Goal: Task Accomplishment & Management: Use online tool/utility

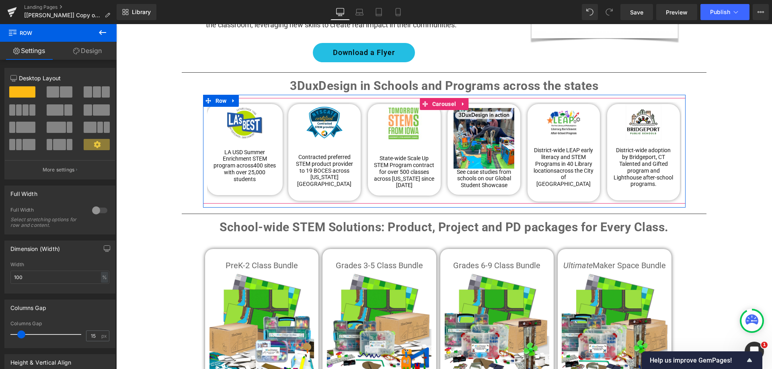
click at [281, 186] on div "Image LA USD Summer Enrichment STEM program across 400 sites with over 25,000 s…" at bounding box center [446, 153] width 478 height 102
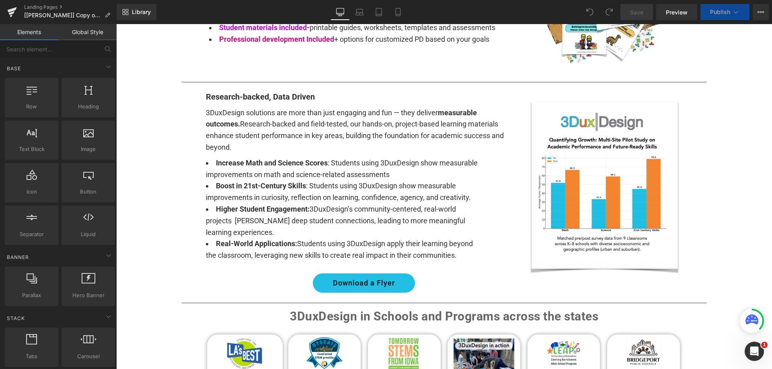
scroll to position [643, 0]
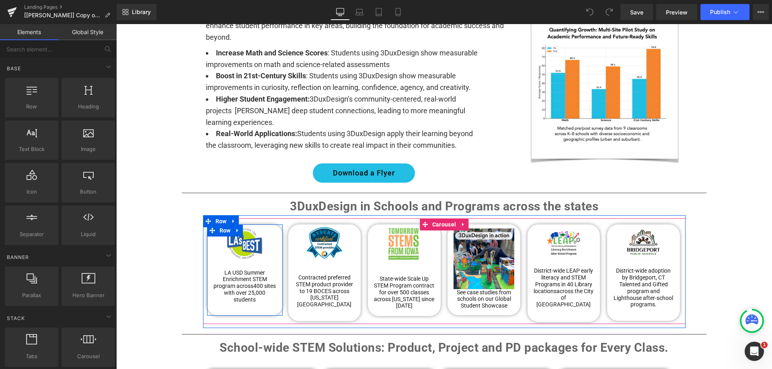
click at [207, 239] on div "Image LA USD Summer Enrichment STEM program across 400 sites with over 25,000 s…" at bounding box center [245, 268] width 76 height 86
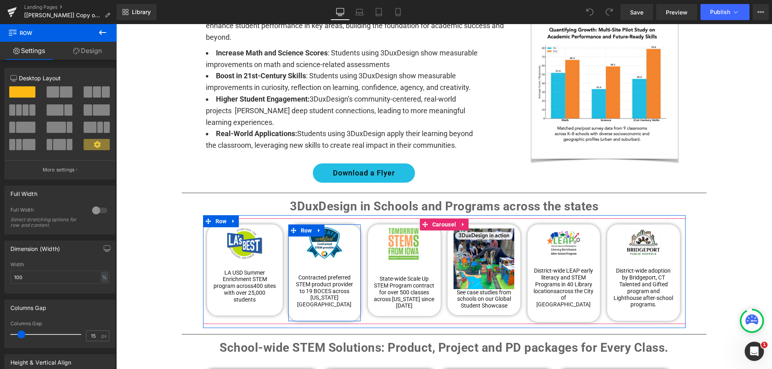
click at [288, 242] on div "Image Contracted preferred STEM product provider to 19 BOCES across New York St…" at bounding box center [324, 270] width 73 height 90
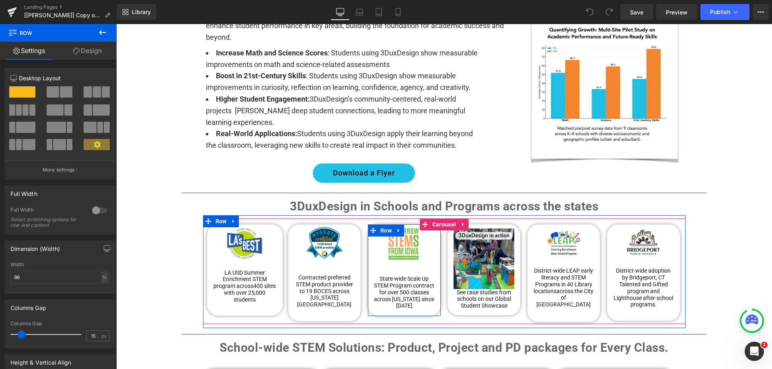
click at [368, 241] on div "Image State-wide Scale Up STEM Program contract for over 500 classes across Iow…" at bounding box center [404, 271] width 73 height 92
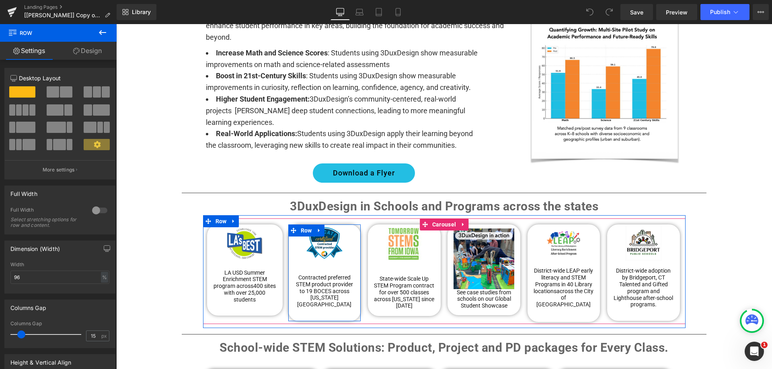
click at [288, 238] on div "Image Contracted preferred STEM product provider to 19 BOCES across New York St…" at bounding box center [324, 270] width 73 height 90
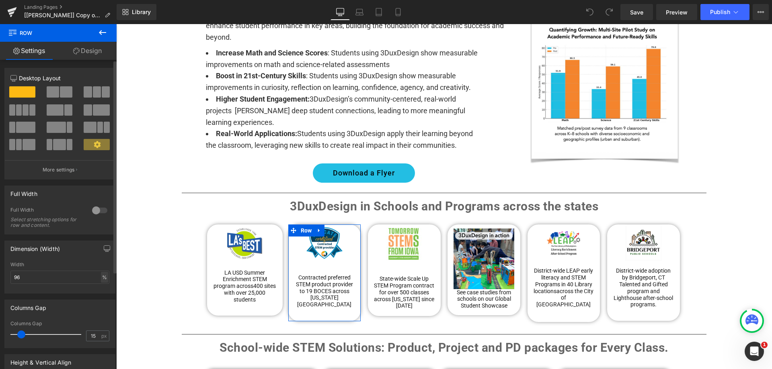
click at [101, 278] on div "%" at bounding box center [104, 277] width 7 height 11
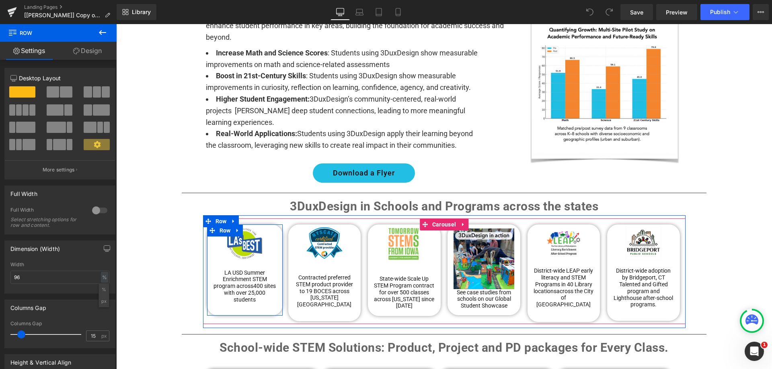
click at [209, 244] on div "Image LA USD Summer Enrichment STEM program across 400 sites with over 25,000 s…" at bounding box center [245, 268] width 76 height 86
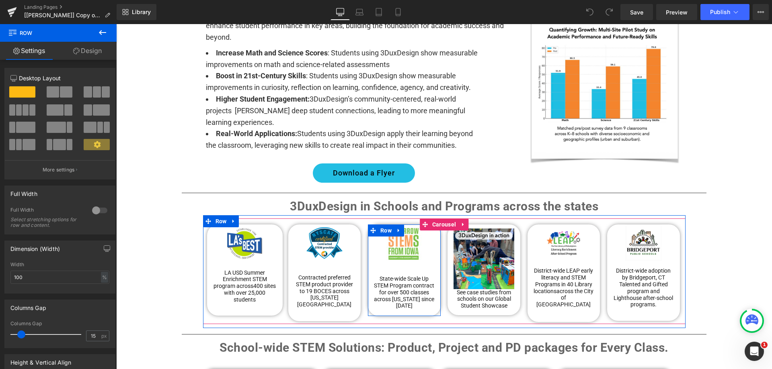
click at [369, 250] on div "Image State-wide Scale Up STEM Program contract for over 500 classes across Iow…" at bounding box center [404, 271] width 73 height 92
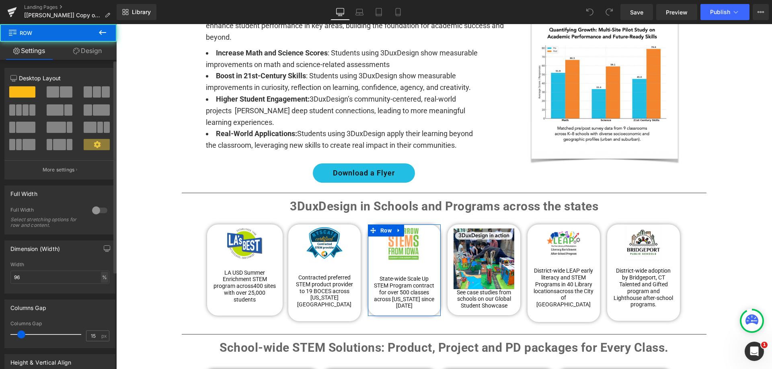
click at [101, 278] on div "%" at bounding box center [104, 277] width 7 height 11
click at [49, 279] on input "96" at bounding box center [59, 277] width 99 height 13
type input "1"
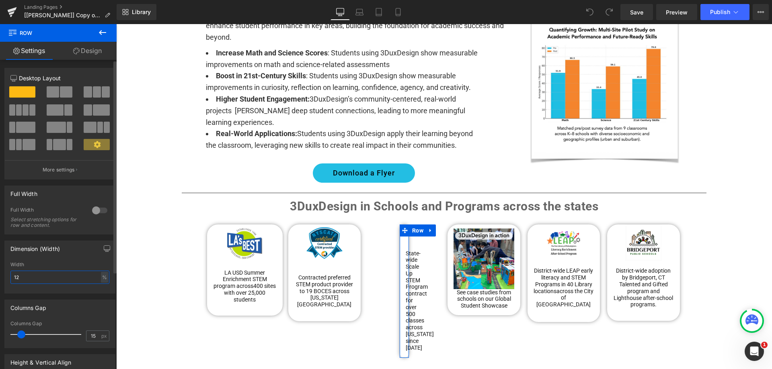
type input "1"
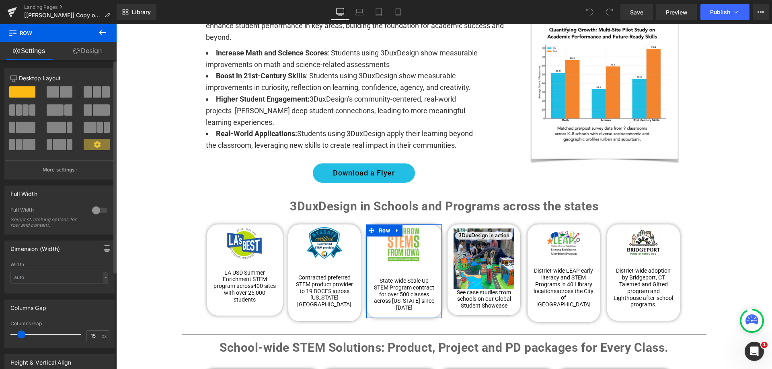
click at [103, 275] on div "-" at bounding box center [105, 277] width 5 height 11
click at [101, 292] on li "%" at bounding box center [104, 290] width 10 height 12
click at [79, 279] on input "text" at bounding box center [59, 277] width 99 height 13
type input "100"
click at [85, 260] on div "Dimension (Width) 100% Width 100 % % px" at bounding box center [59, 267] width 111 height 53
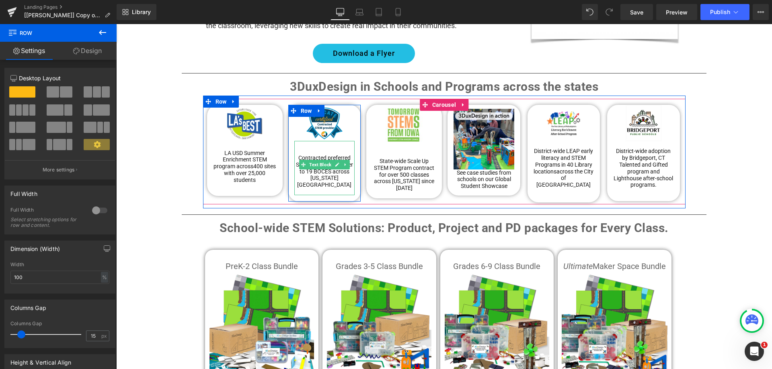
scroll to position [764, 0]
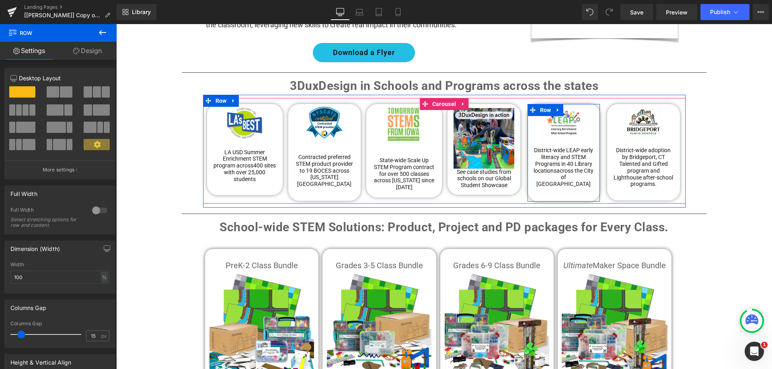
click at [592, 175] on div "Image District-wide LEAP early literacy and STEM Programs in 40 Library locatio…" at bounding box center [563, 149] width 73 height 90
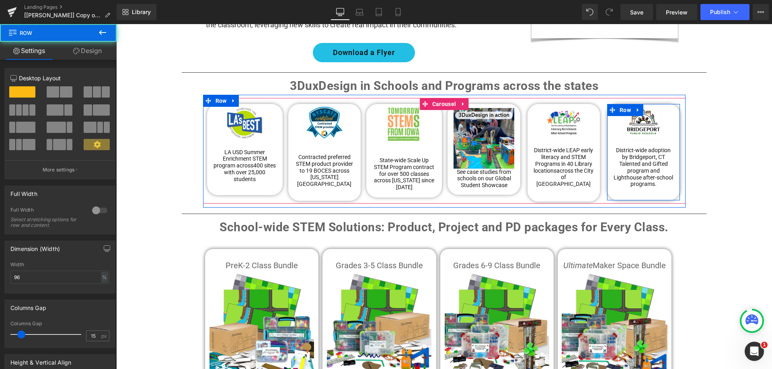
click at [607, 179] on div "Image District-wide adoption by Bridgeport, CT Talented and Gifted program and …" at bounding box center [643, 149] width 73 height 90
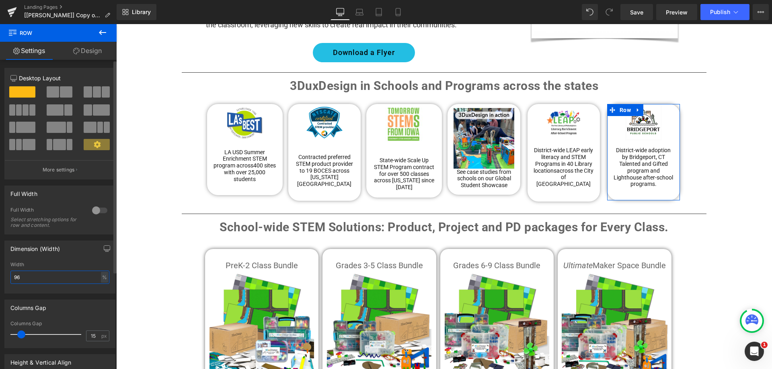
click at [50, 278] on input "96" at bounding box center [59, 277] width 99 height 13
click at [102, 278] on div "%" at bounding box center [104, 277] width 7 height 11
click at [102, 299] on li "px" at bounding box center [104, 302] width 10 height 12
click at [44, 282] on input "173.55" at bounding box center [59, 277] width 99 height 13
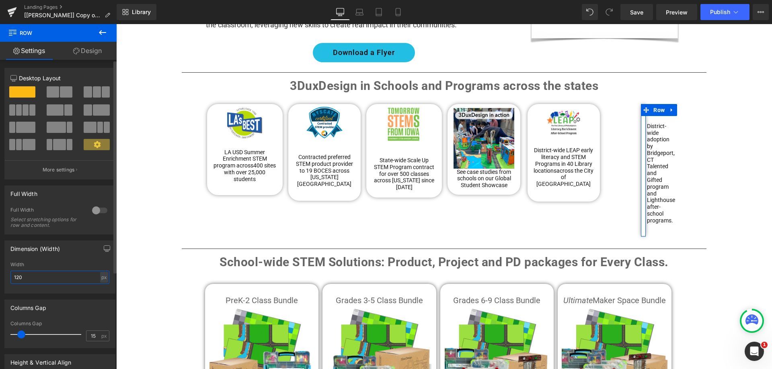
type input "1200"
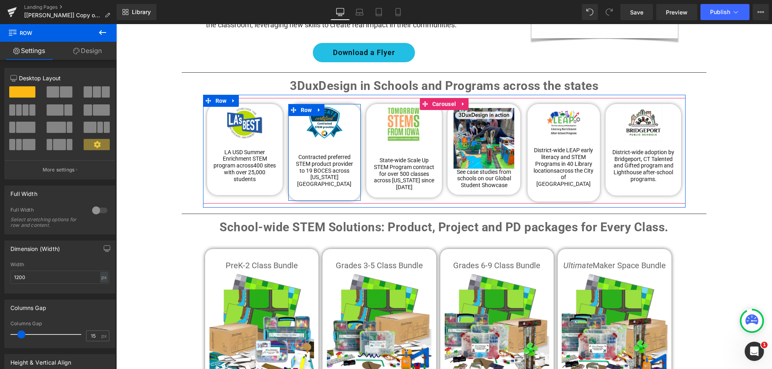
click at [289, 166] on div "Image Contracted preferred STEM product provider to 19 BOCES across New York St…" at bounding box center [324, 149] width 73 height 90
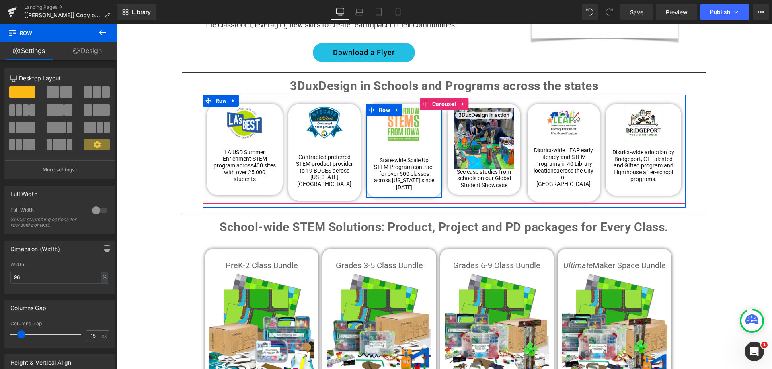
click at [366, 160] on div "Image State-wide Scale Up STEM Program contract for over 500 classes across Iow…" at bounding box center [404, 151] width 76 height 94
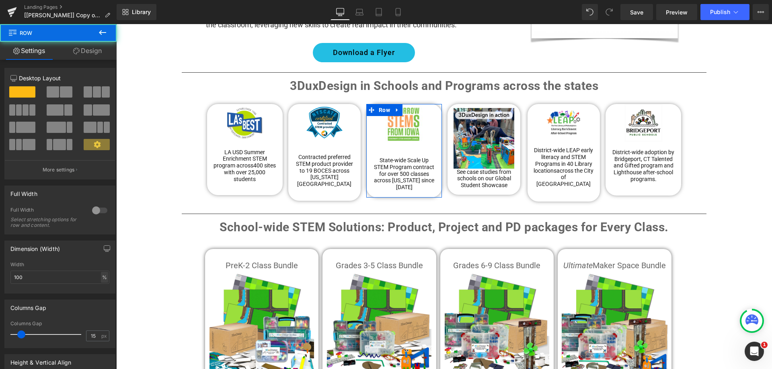
click at [103, 277] on div "%" at bounding box center [104, 277] width 7 height 11
click at [103, 302] on li "px" at bounding box center [104, 302] width 10 height 12
click at [37, 276] on input "188.33" at bounding box center [59, 277] width 99 height 13
type input "1200"
click at [90, 53] on link "Design" at bounding box center [87, 51] width 58 height 18
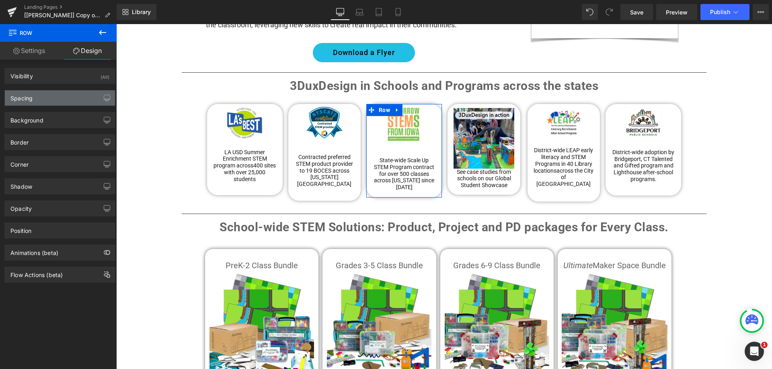
click at [57, 100] on div "Spacing" at bounding box center [60, 97] width 110 height 15
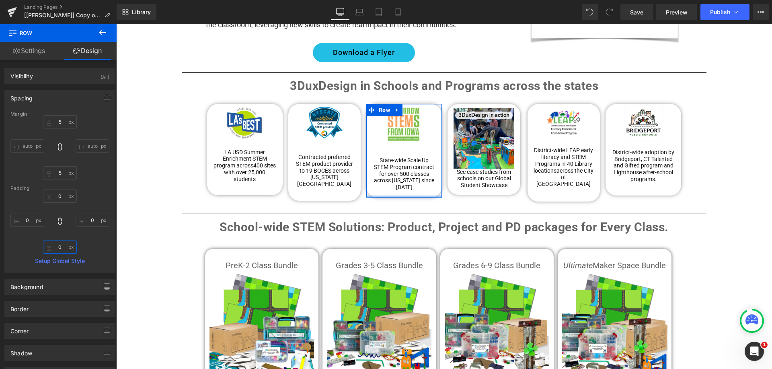
click at [63, 249] on input "0" at bounding box center [60, 247] width 34 height 13
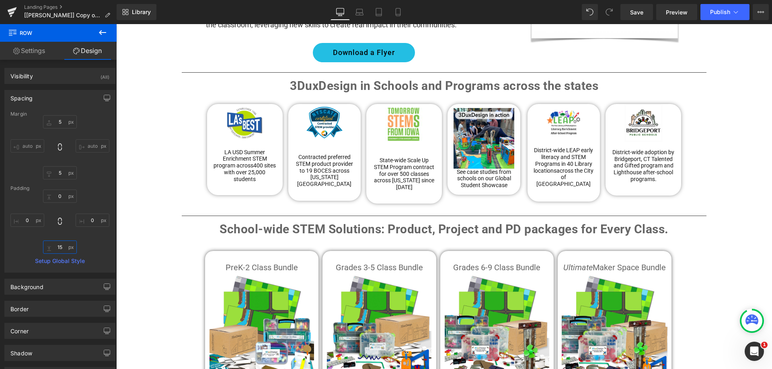
type input "15"
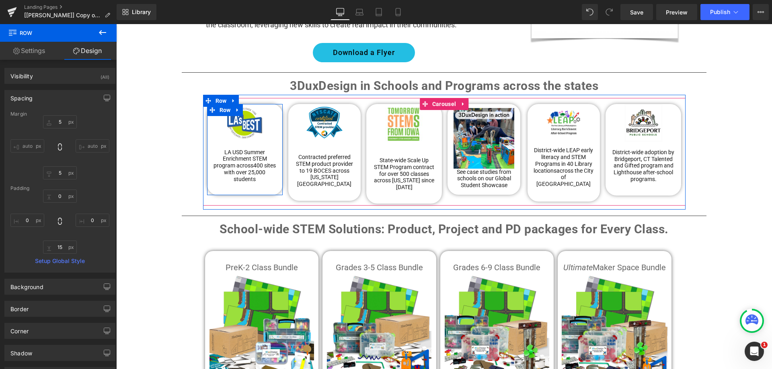
click at [209, 125] on div "Image LA USD Summer Enrichment STEM program across 400 sites with over 25,000 s…" at bounding box center [245, 147] width 76 height 86
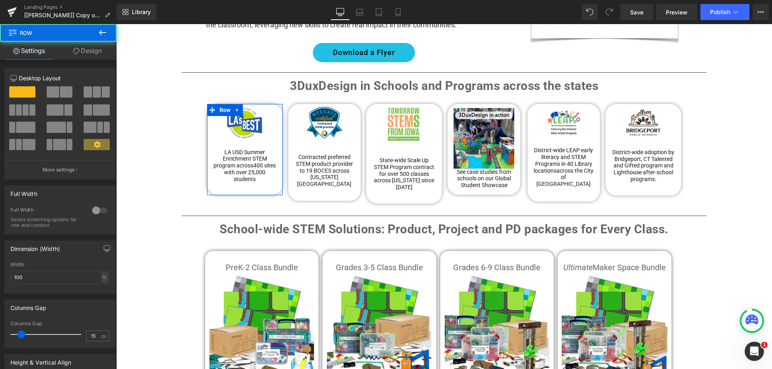
click at [88, 51] on link "Design" at bounding box center [87, 51] width 58 height 18
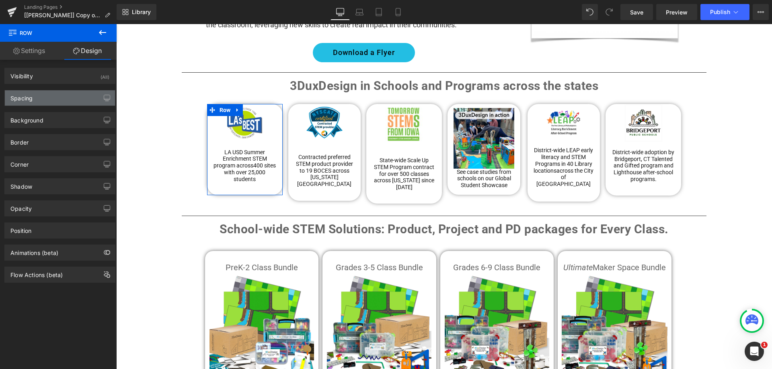
click at [55, 102] on div "Spacing" at bounding box center [60, 97] width 110 height 15
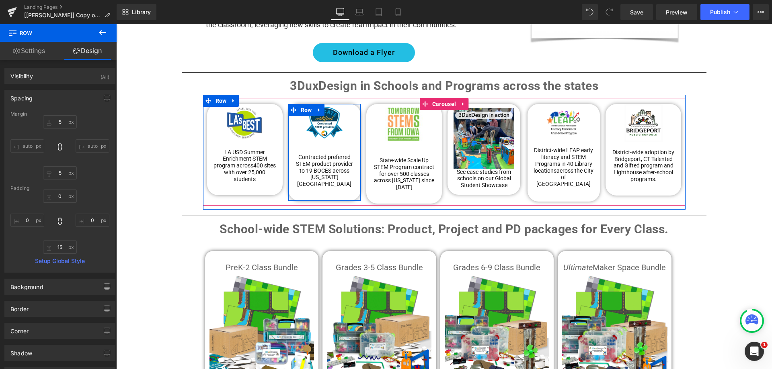
click at [290, 125] on div "Image Contracted preferred STEM product provider to 19 BOCES across New York St…" at bounding box center [324, 149] width 73 height 90
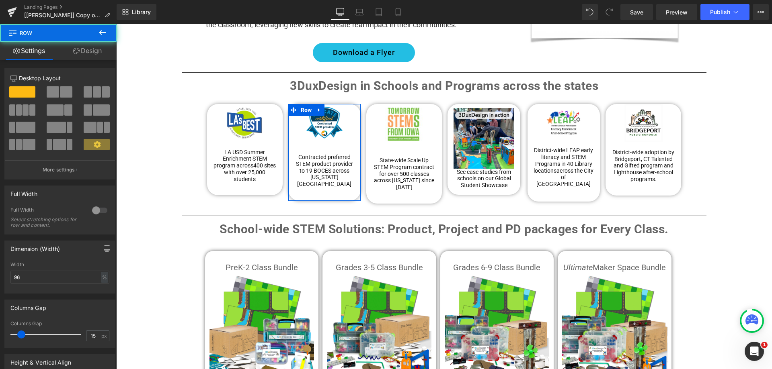
click at [86, 51] on link "Design" at bounding box center [87, 51] width 58 height 18
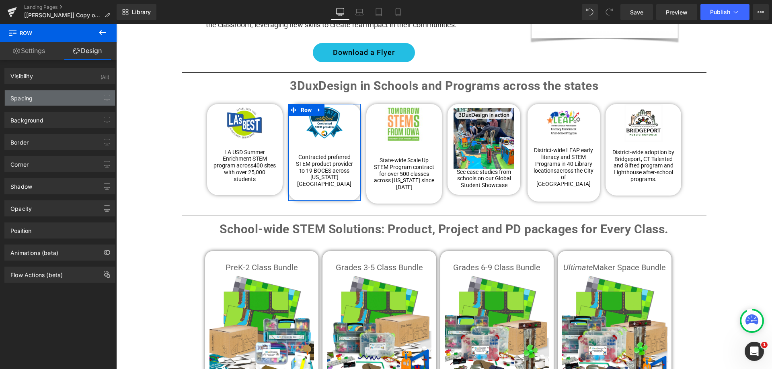
click at [51, 101] on div "Spacing" at bounding box center [60, 97] width 110 height 15
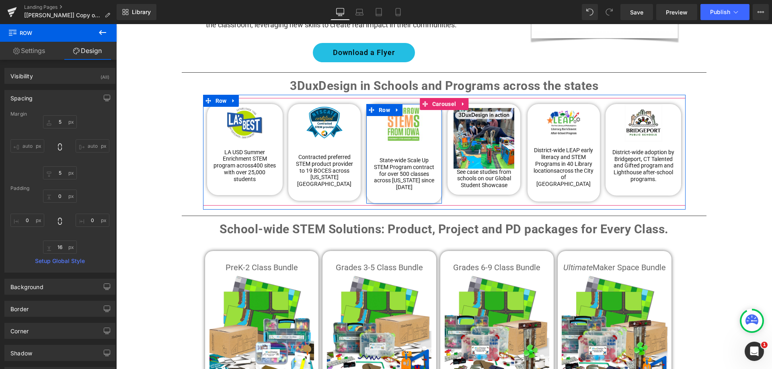
click at [366, 119] on div "Image State-wide Scale Up STEM Program contract for over 500 classes across Iow…" at bounding box center [404, 151] width 76 height 94
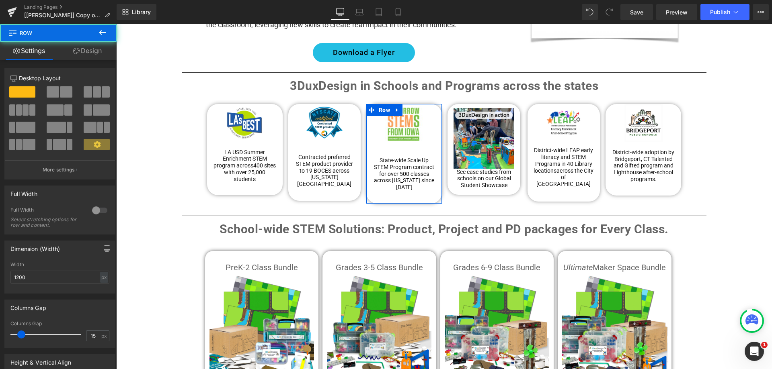
click at [91, 51] on link "Design" at bounding box center [87, 51] width 58 height 18
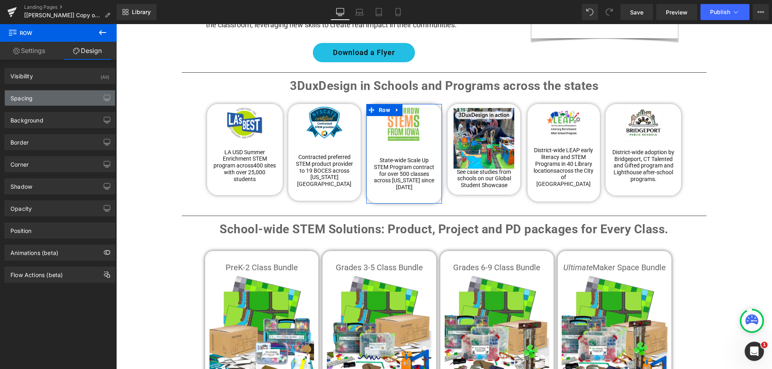
click at [53, 97] on div "Spacing" at bounding box center [60, 97] width 110 height 15
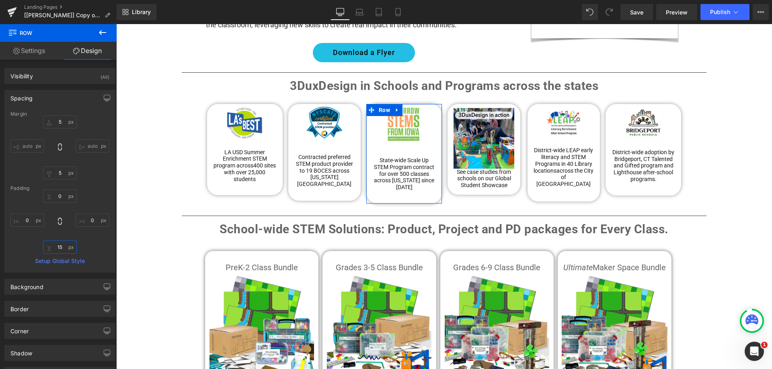
click at [61, 252] on input "15" at bounding box center [60, 247] width 34 height 13
type input "14"
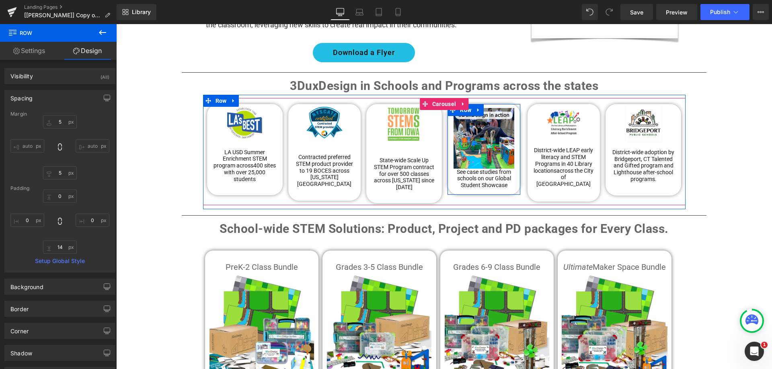
click at [447, 135] on div "Image See case studies from schools on our Global Student Showcase Text Block" at bounding box center [483, 146] width 73 height 85
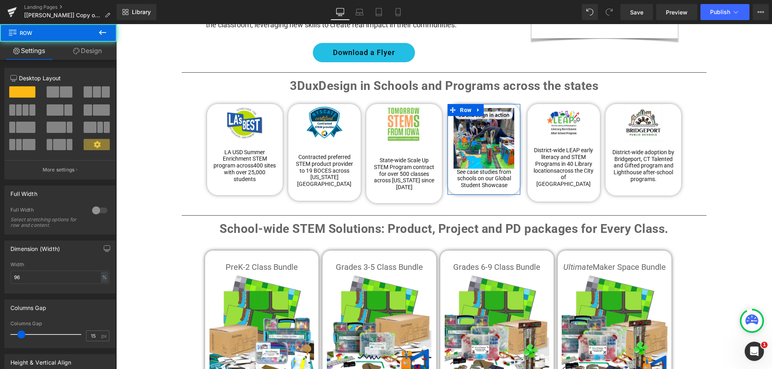
click at [82, 49] on link "Design" at bounding box center [87, 51] width 58 height 18
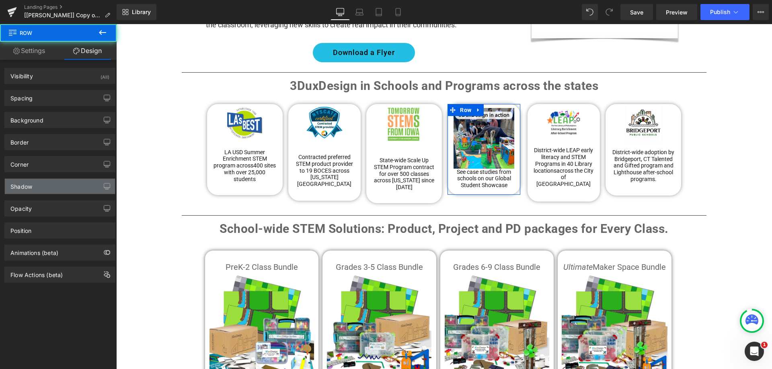
type input "5"
type input "0"
type input "15"
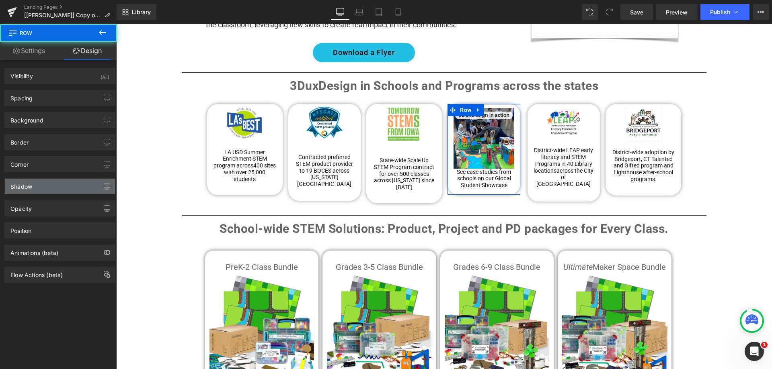
type input "0"
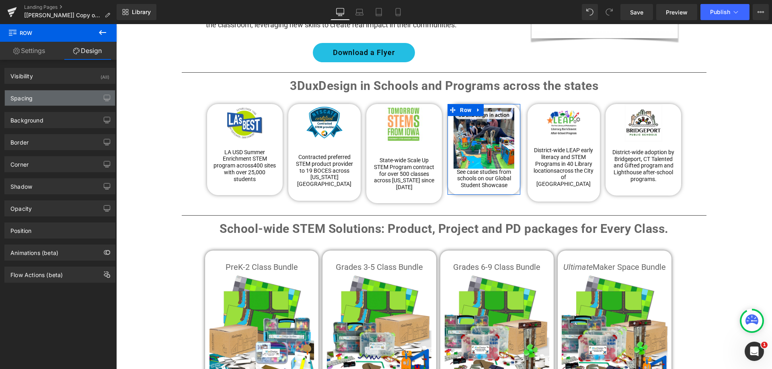
click at [51, 98] on div "Spacing" at bounding box center [60, 97] width 110 height 15
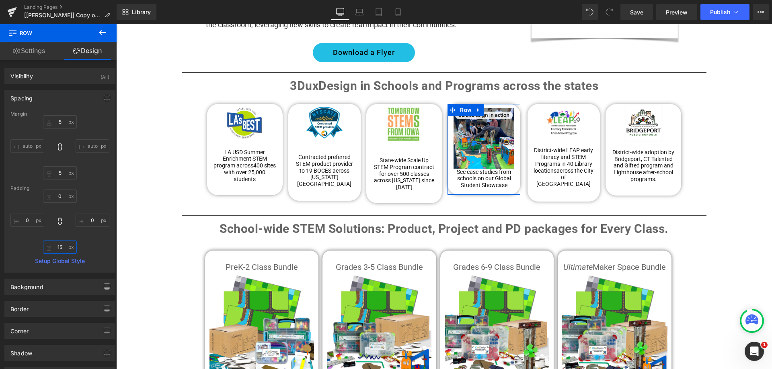
click at [62, 250] on input "15" at bounding box center [60, 247] width 34 height 13
type input "9"
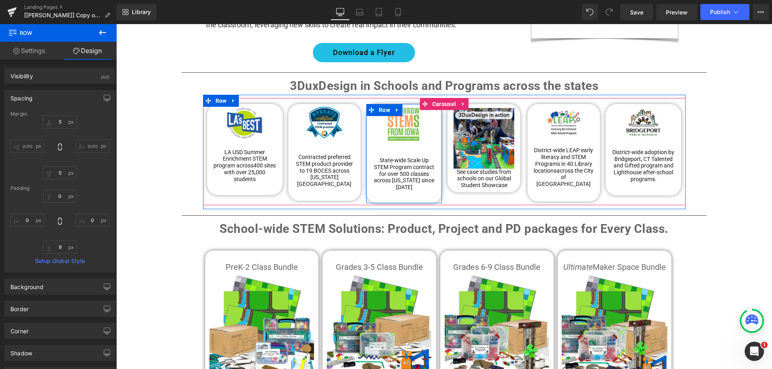
click at [435, 179] on div "Image State-wide Scale Up STEM Program contract for over 500 classes across Iow…" at bounding box center [404, 151] width 76 height 94
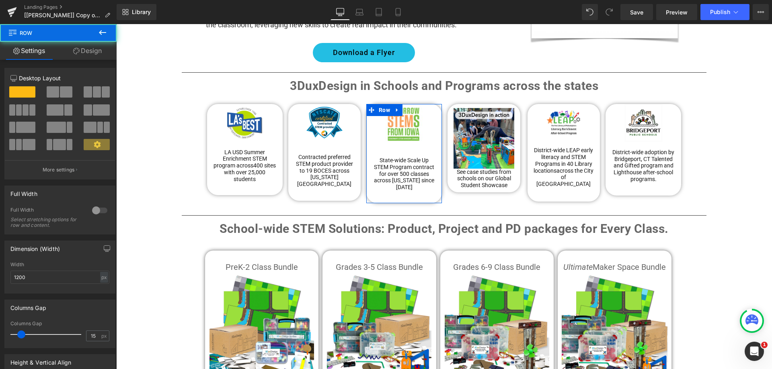
click at [91, 54] on link "Design" at bounding box center [87, 51] width 58 height 18
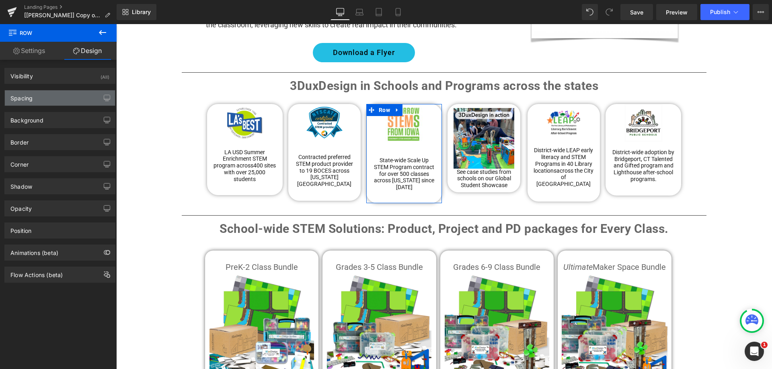
click at [56, 98] on div "Spacing" at bounding box center [60, 97] width 110 height 15
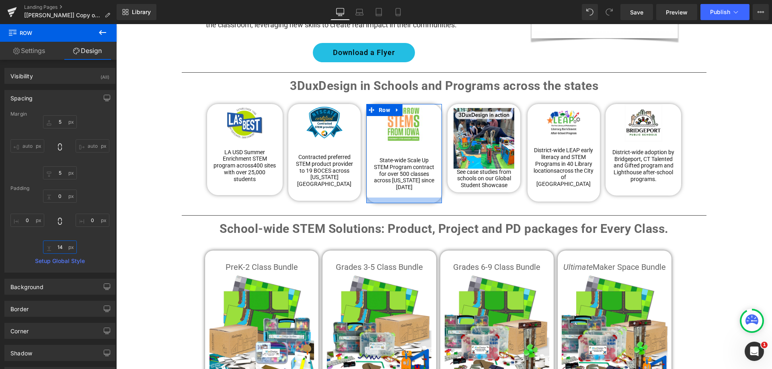
click at [62, 247] on input "14" at bounding box center [60, 247] width 34 height 13
type input "0"
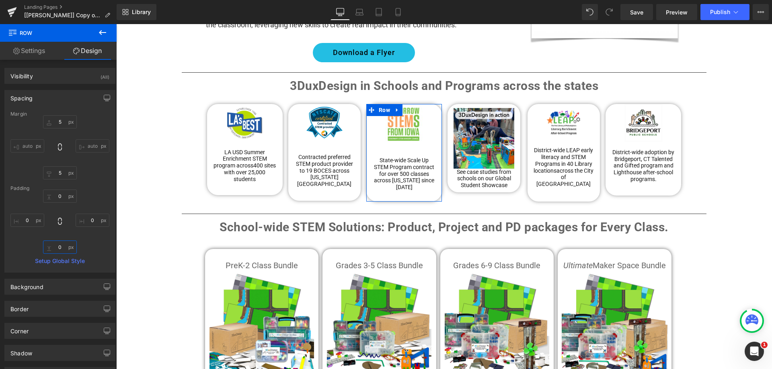
type input "9"
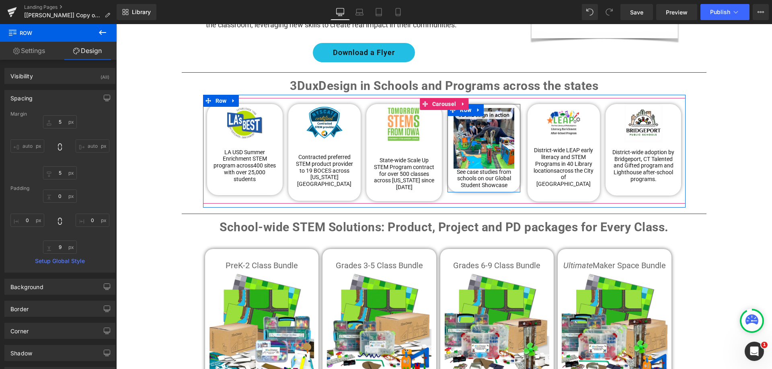
click at [515, 176] on div "Image See case studies from schools on our Global Student Showcase Text Block" at bounding box center [483, 146] width 73 height 85
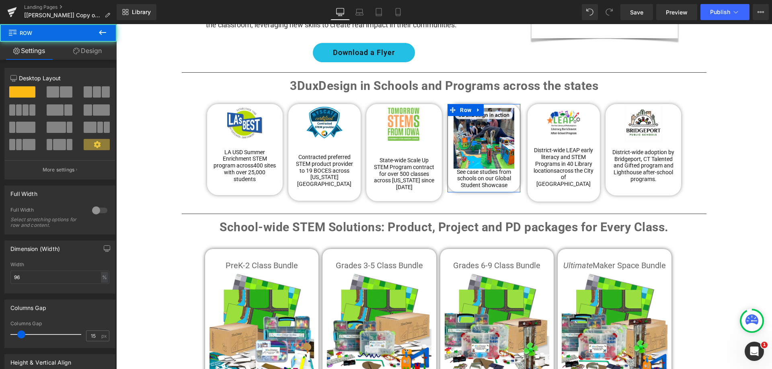
click at [88, 55] on link "Design" at bounding box center [87, 51] width 58 height 18
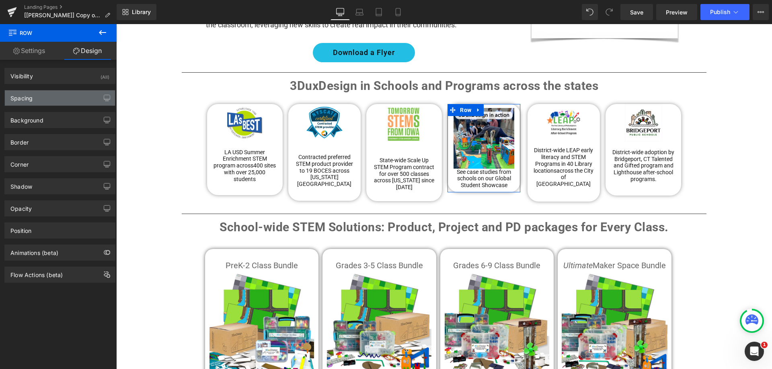
click at [59, 101] on div "Spacing" at bounding box center [60, 97] width 110 height 15
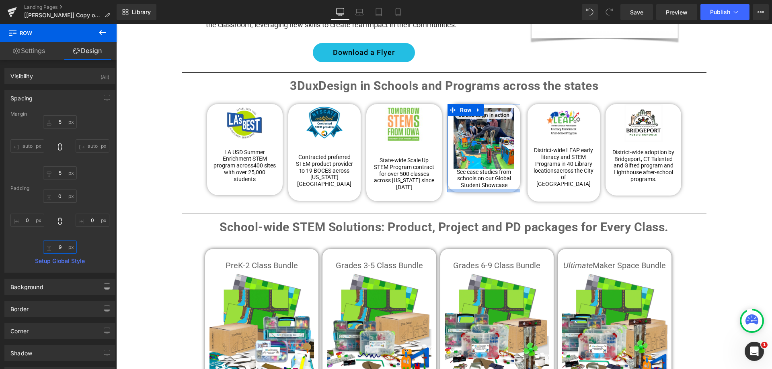
click at [62, 246] on input "9" at bounding box center [60, 247] width 34 height 13
type input "12"
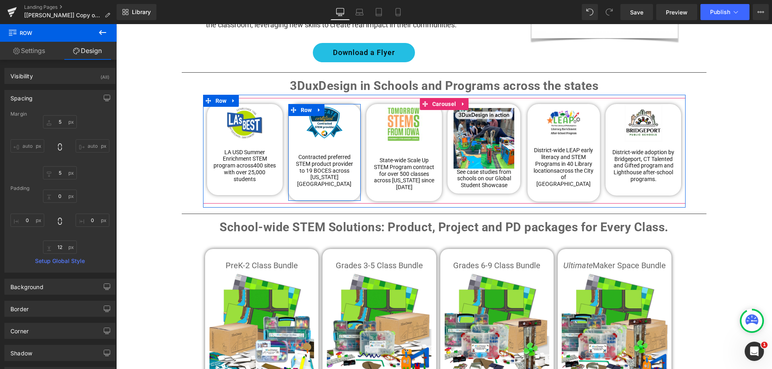
click at [290, 173] on div "Image Contracted preferred STEM product provider to 19 BOCES across New York St…" at bounding box center [324, 149] width 73 height 90
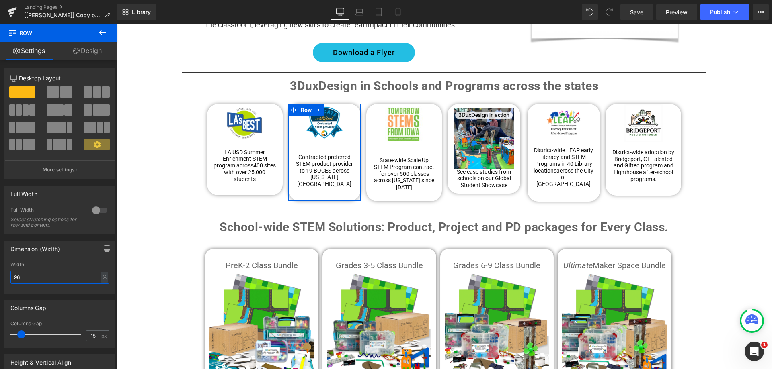
click at [82, 282] on input "96" at bounding box center [59, 277] width 99 height 13
click at [103, 279] on div "%" at bounding box center [104, 277] width 7 height 11
click at [102, 301] on li "px" at bounding box center [104, 302] width 10 height 12
click at [45, 281] on input "173.55" at bounding box center [59, 277] width 99 height 13
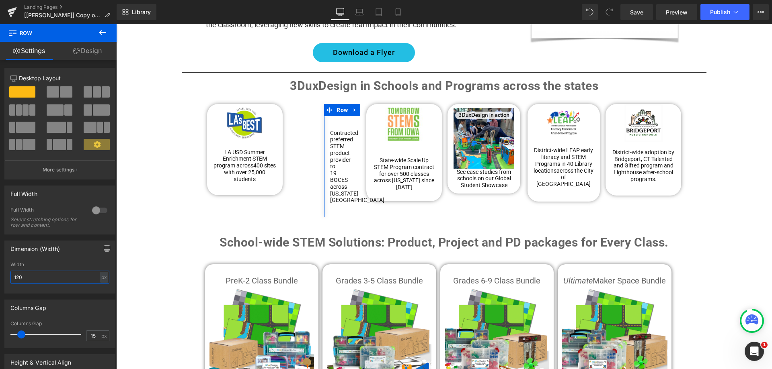
type input "1200"
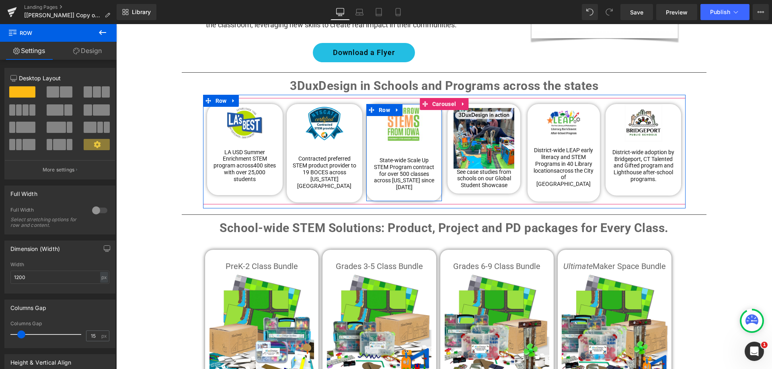
click at [368, 141] on div "Image State-wide Scale Up STEM Program contract for over 500 classes across Iow…" at bounding box center [404, 151] width 76 height 94
click at [448, 139] on div "Image See case studies from schools on our Global Student Showcase Text Block" at bounding box center [483, 146] width 73 height 85
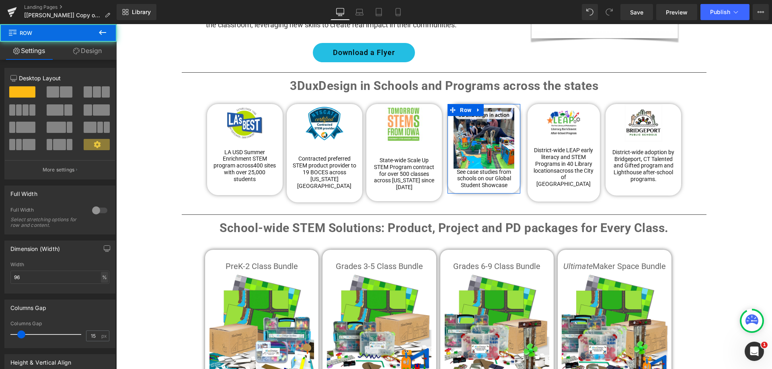
click at [105, 277] on div "%" at bounding box center [104, 277] width 7 height 11
click at [99, 301] on li "px" at bounding box center [104, 302] width 10 height 12
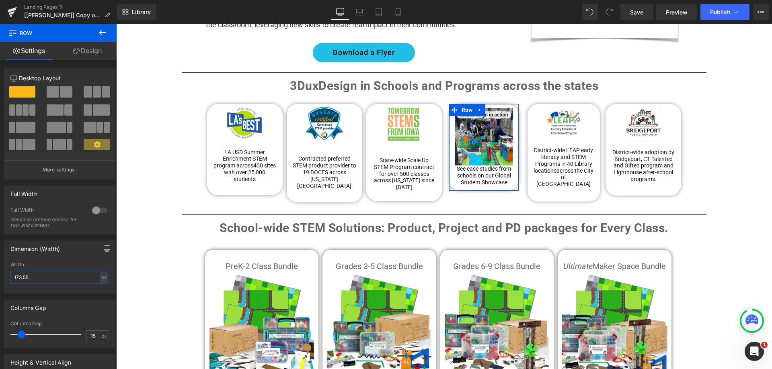
click at [46, 279] on input "173.55" at bounding box center [59, 277] width 99 height 13
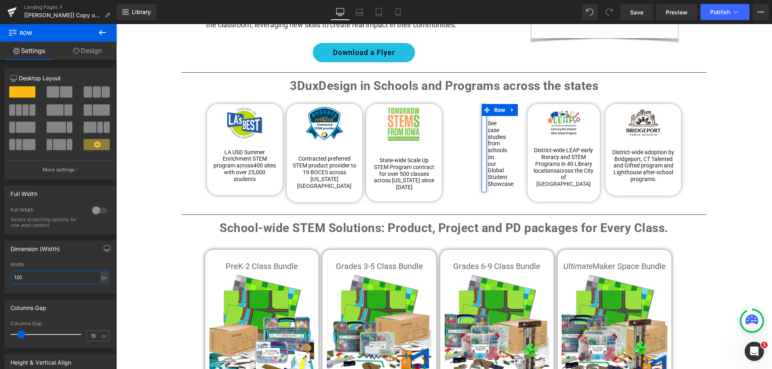
type input "1200"
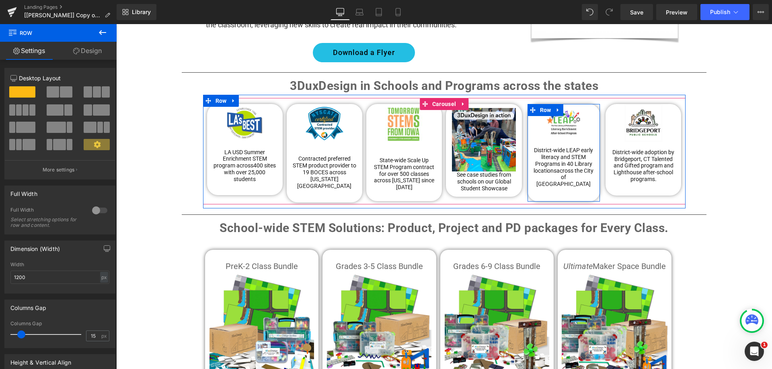
click at [539, 177] on div "Image District-wide LEAP early literacy and STEM Programs in 40 Library locatio…" at bounding box center [563, 153] width 73 height 98
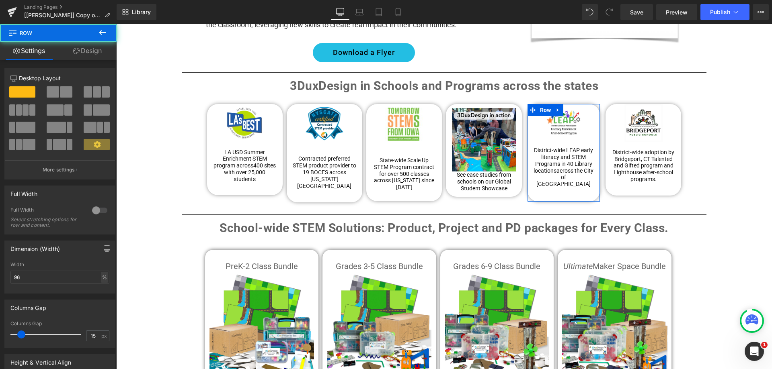
click at [101, 279] on div "%" at bounding box center [104, 277] width 7 height 11
click at [101, 289] on li "%" at bounding box center [104, 290] width 10 height 12
click at [57, 278] on input "96" at bounding box center [59, 277] width 99 height 13
click at [101, 277] on div "%" at bounding box center [104, 277] width 7 height 11
click at [101, 302] on li "px" at bounding box center [104, 302] width 10 height 12
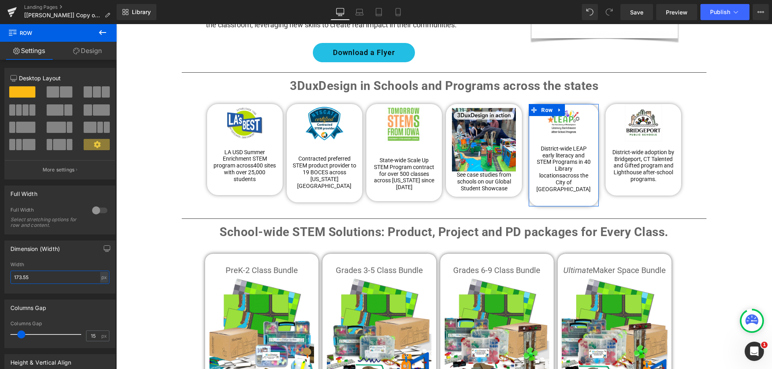
click at [51, 279] on input "173.55" at bounding box center [59, 277] width 99 height 13
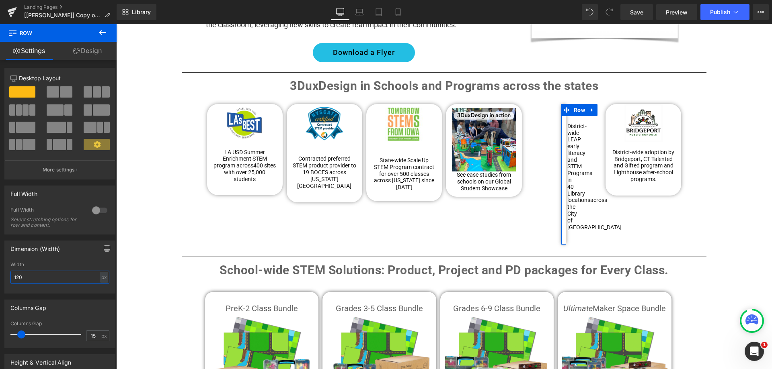
type input "1200"
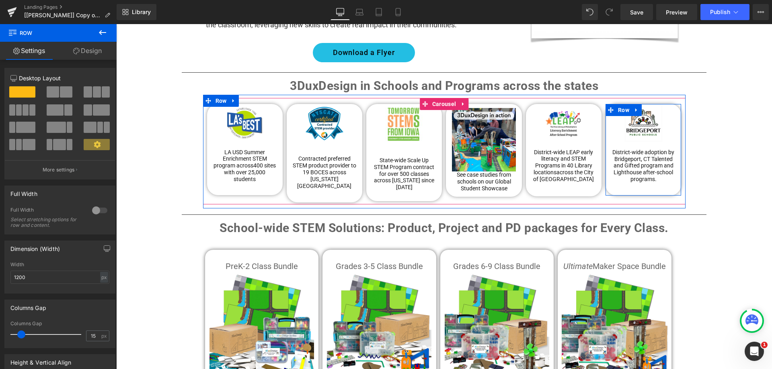
click at [675, 174] on div "Image District-wide adoption by Bridgeport, CT Talented and Gifted program and …" at bounding box center [643, 147] width 76 height 86
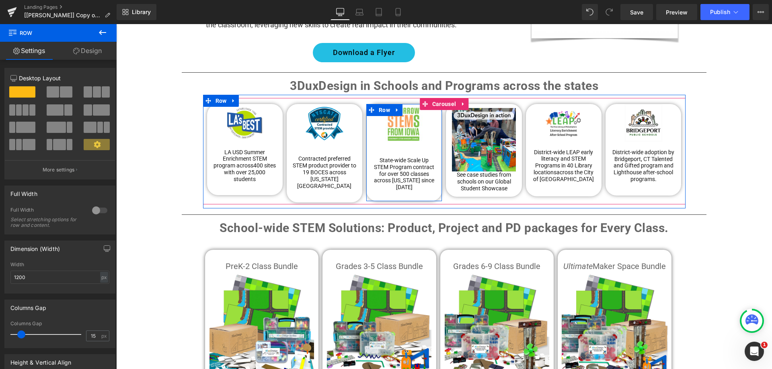
click at [366, 170] on div "Image State-wide Scale Up STEM Program contract for over 500 classes across Iow…" at bounding box center [404, 151] width 76 height 94
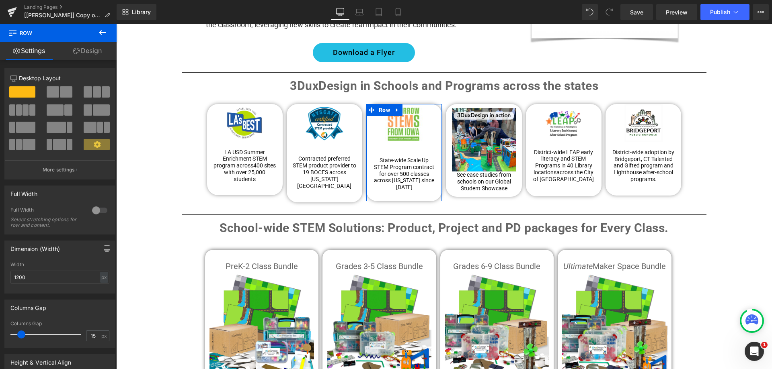
click at [93, 54] on link "Design" at bounding box center [87, 51] width 58 height 18
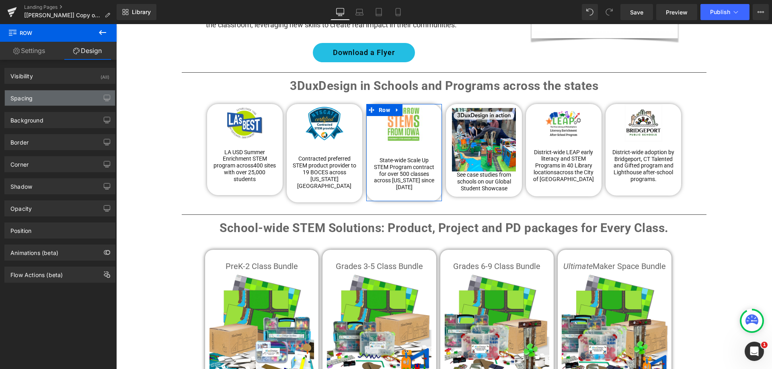
click at [48, 101] on div "Spacing" at bounding box center [60, 97] width 110 height 15
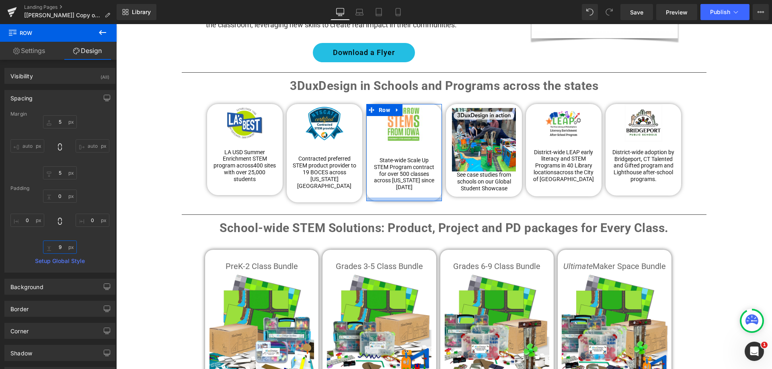
click at [64, 250] on input "9" at bounding box center [60, 247] width 34 height 13
type input "14"
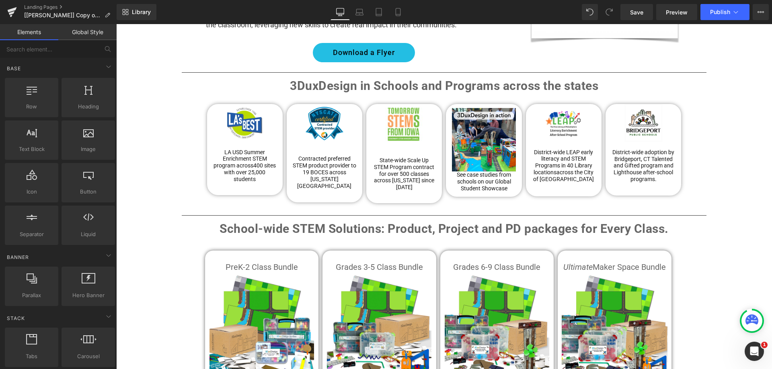
click at [735, 159] on div "WELCOME TO GLOBAL FUTURES! Heading THE MISSION : A COMMUNITY CENTER, REIMAGINED…" at bounding box center [444, 7] width 656 height 1377
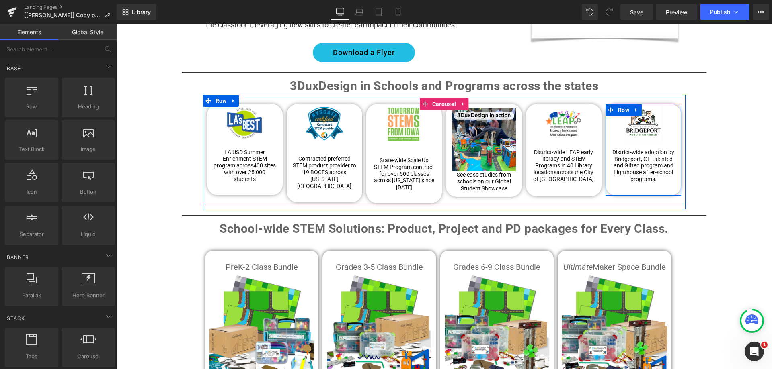
click at [673, 174] on div "Image District-wide adoption by Bridgeport, CT Talented and Gifted program and …" at bounding box center [643, 147] width 76 height 86
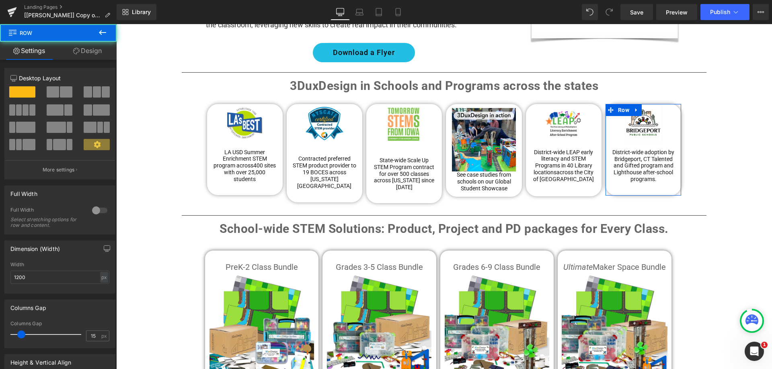
click at [86, 49] on link "Design" at bounding box center [87, 51] width 58 height 18
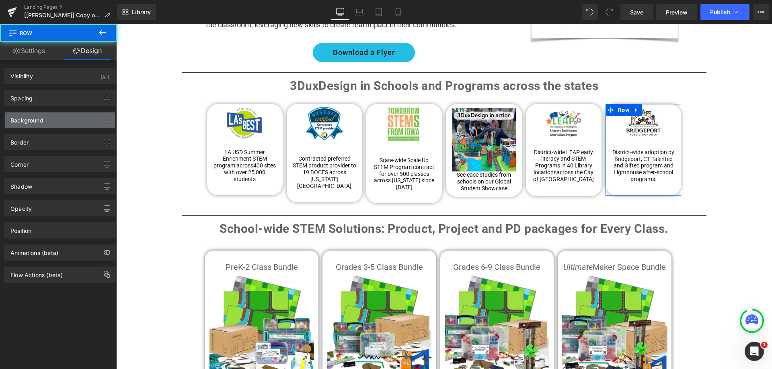
type input "5"
type input "0"
type input "15"
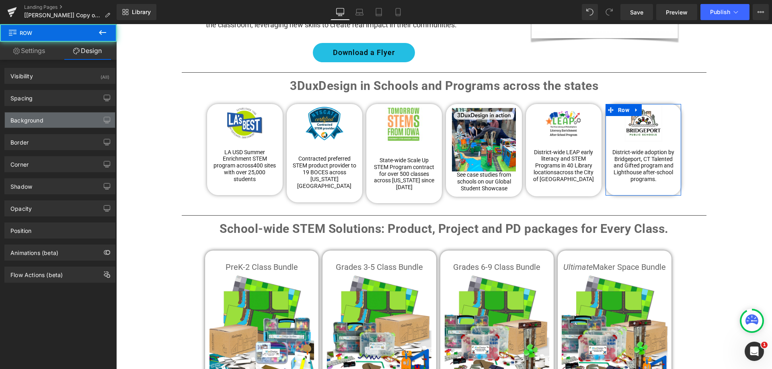
type input "0"
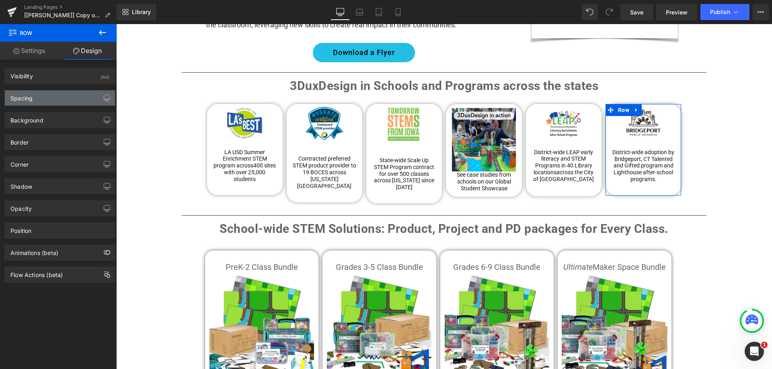
click at [56, 101] on div "Spacing" at bounding box center [60, 97] width 110 height 15
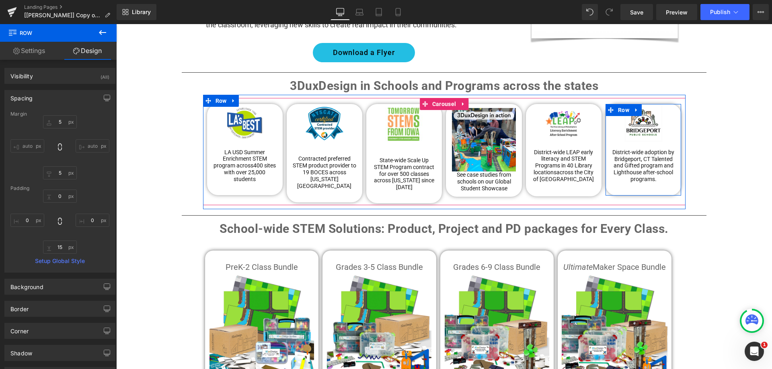
click at [606, 173] on div "Image District-wide adoption by Bridgeport, CT Talented and Gifted program and …" at bounding box center [643, 147] width 76 height 86
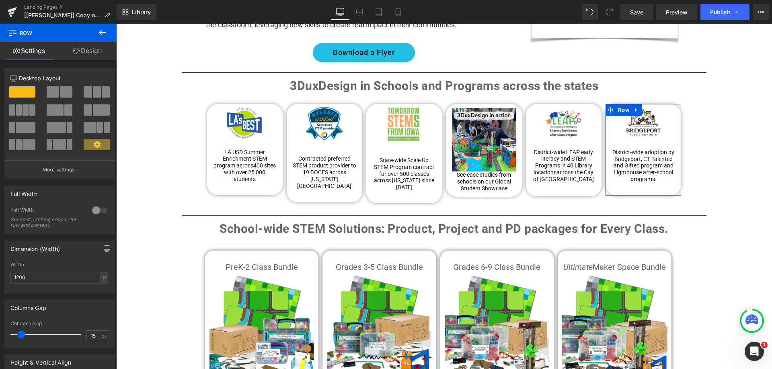
click at [78, 51] on icon at bounding box center [76, 51] width 6 height 6
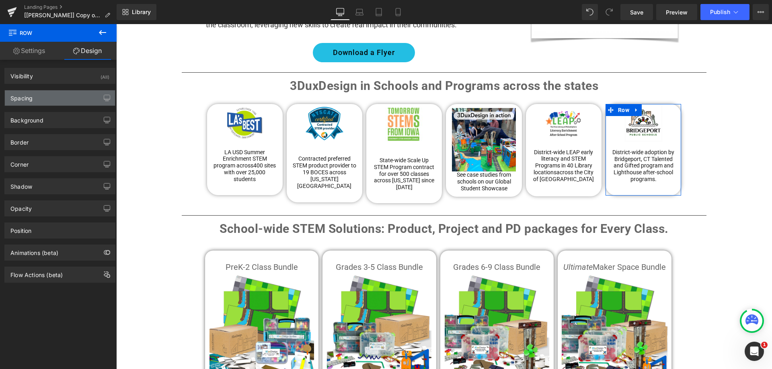
click at [31, 97] on div "Spacing" at bounding box center [21, 95] width 22 height 11
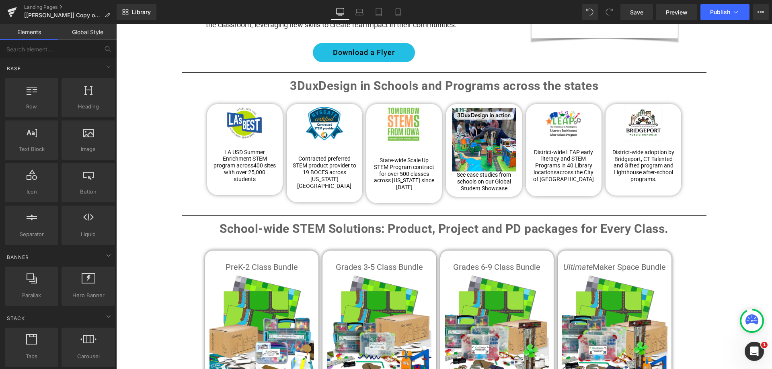
click at [743, 161] on div "WELCOME TO GLOBAL FUTURES! Heading THE MISSION : A COMMUNITY CENTER, REIMAGINED…" at bounding box center [444, 7] width 656 height 1377
click at [641, 15] on span "Save" at bounding box center [636, 12] width 13 height 8
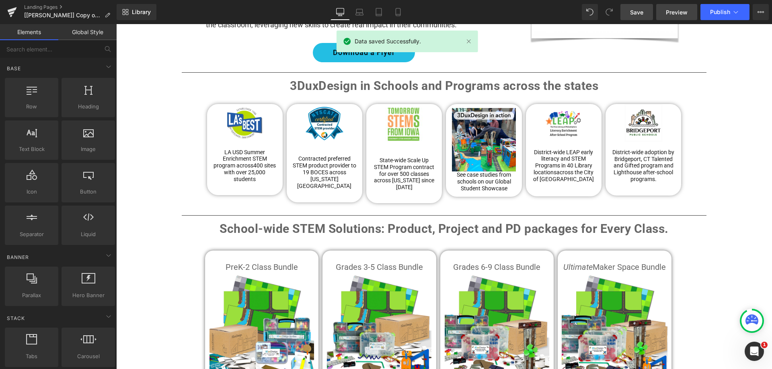
click at [668, 13] on span "Preview" at bounding box center [677, 12] width 22 height 8
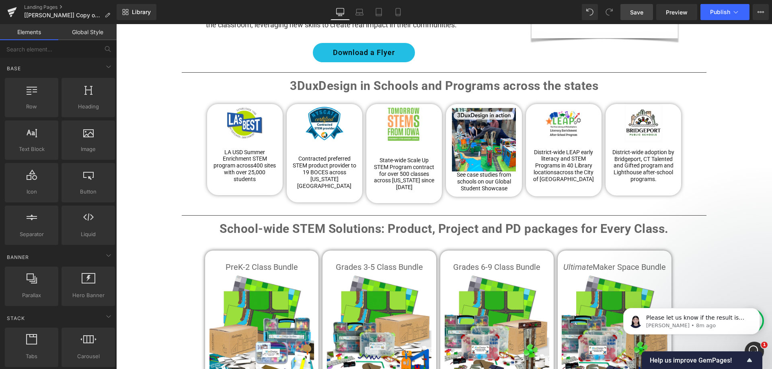
scroll to position [0, 0]
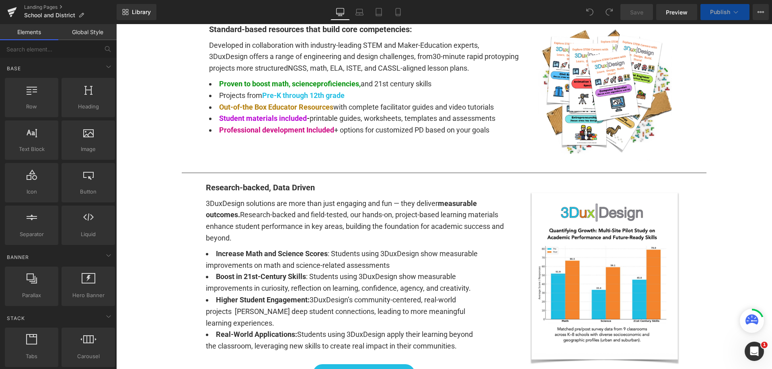
scroll to position [643, 0]
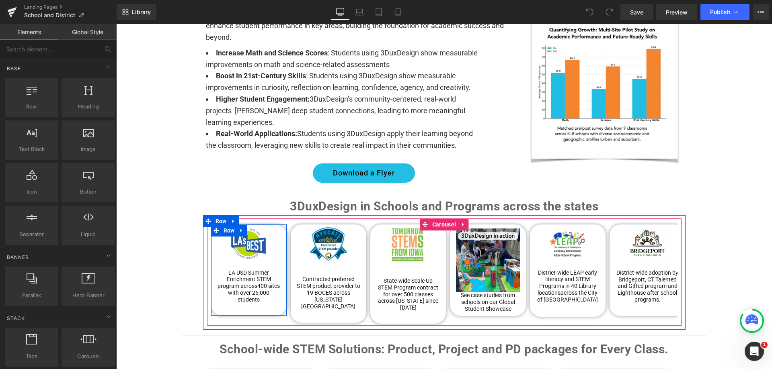
click at [211, 240] on div "Image LA USD Summer Enrichment STEM program across 400 sites with over 25,000 s…" at bounding box center [249, 268] width 76 height 86
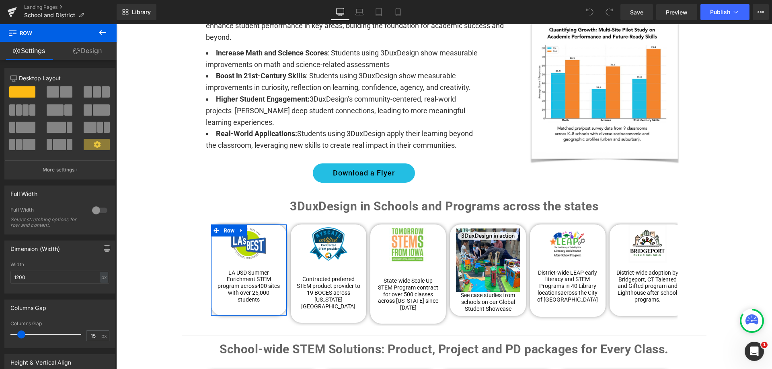
click at [80, 49] on link "Design" at bounding box center [87, 51] width 58 height 18
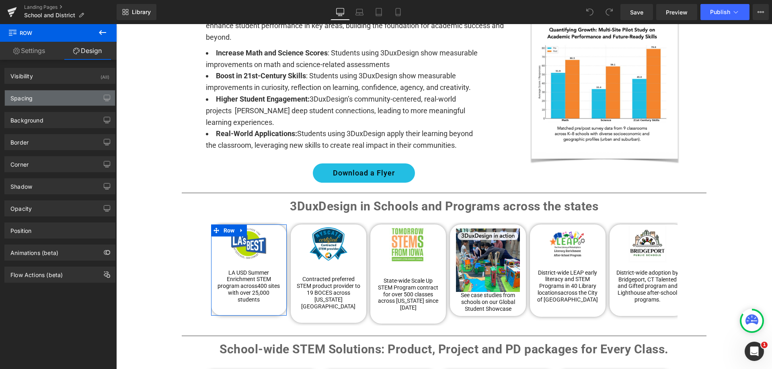
click at [48, 98] on div "Spacing" at bounding box center [60, 97] width 110 height 15
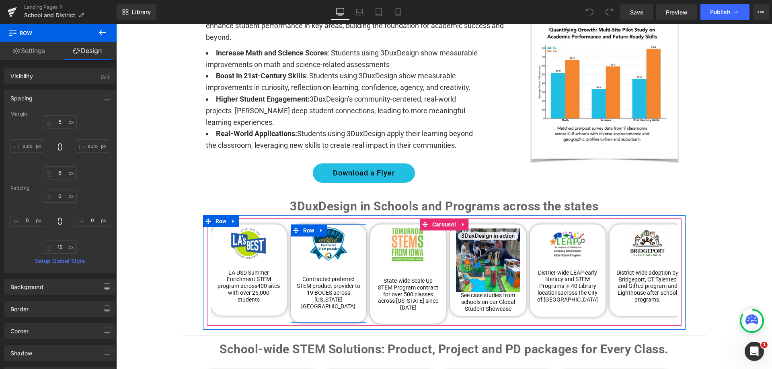
click at [291, 247] on div "Image Contracted preferred STEM product provider to 19 BOCES across New York St…" at bounding box center [329, 271] width 76 height 92
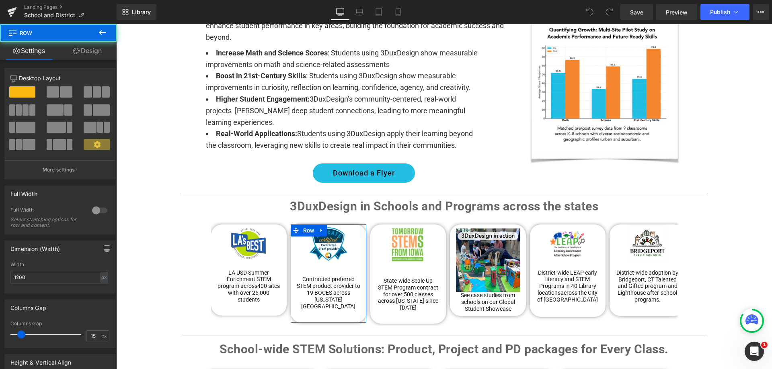
click at [94, 51] on link "Design" at bounding box center [87, 51] width 58 height 18
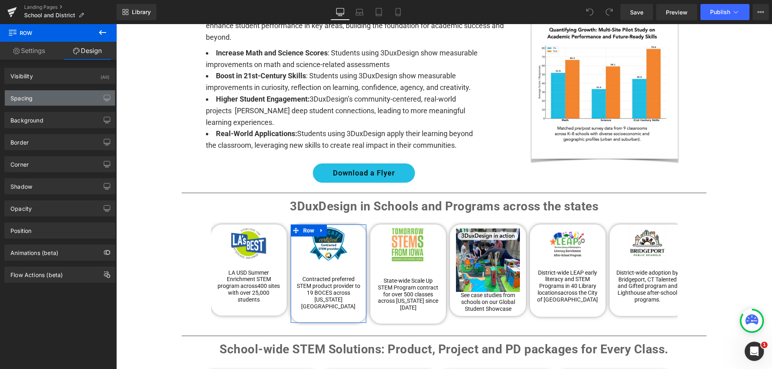
click at [60, 104] on div "Spacing" at bounding box center [60, 97] width 110 height 15
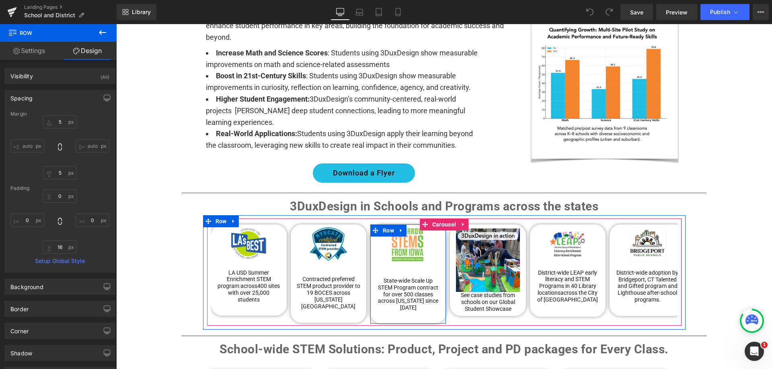
click at [373, 229] on div "Image State-wide Scale Up STEM Program contract for over 500 classes across Iow…" at bounding box center [408, 272] width 76 height 94
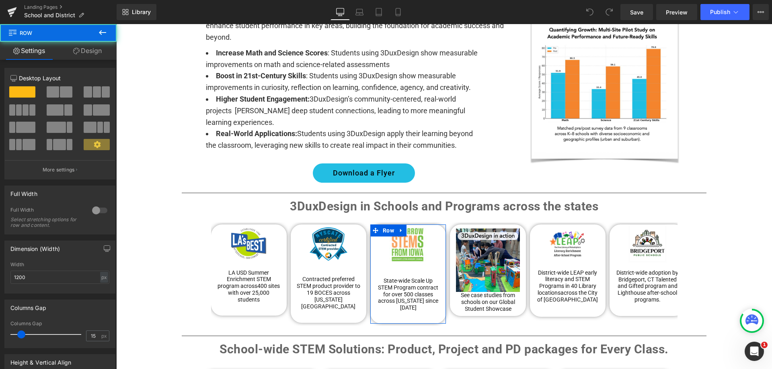
click at [92, 51] on link "Design" at bounding box center [87, 51] width 58 height 18
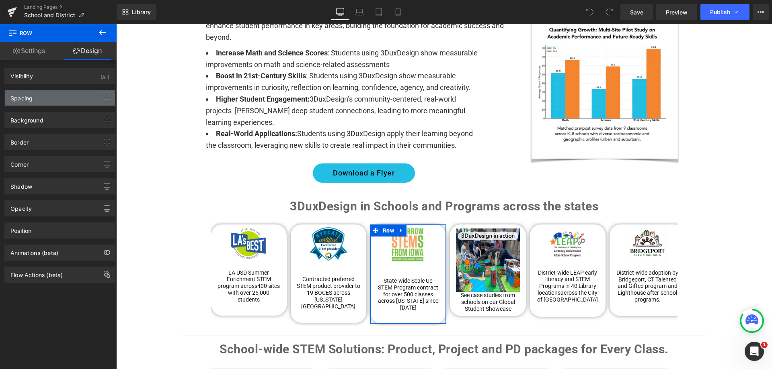
click at [47, 97] on div "Spacing" at bounding box center [60, 97] width 110 height 15
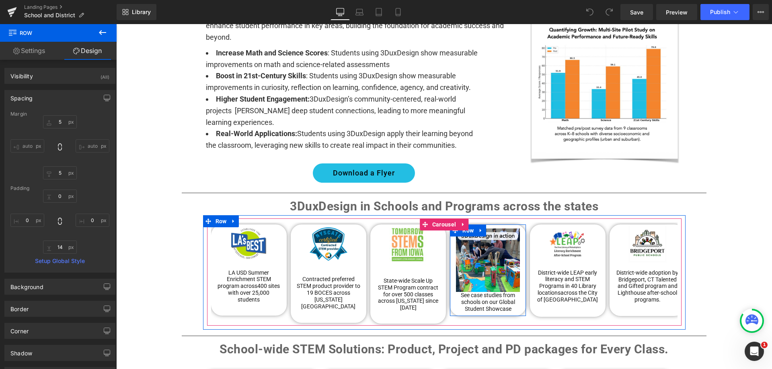
click at [451, 244] on div "Image See case studies from schools on our Global Student Showcase Text Block" at bounding box center [488, 269] width 76 height 88
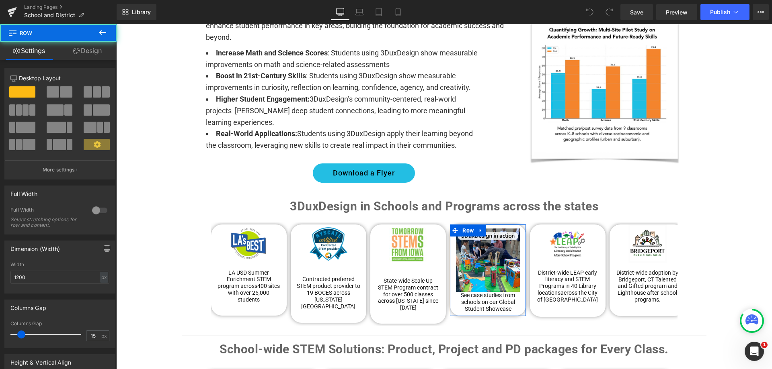
click at [92, 49] on link "Design" at bounding box center [87, 51] width 58 height 18
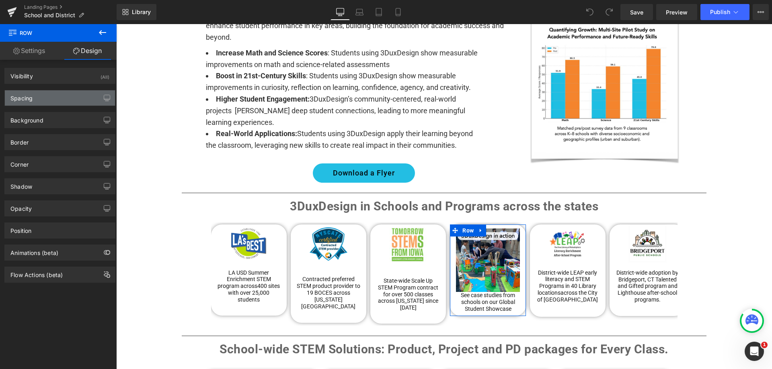
click at [54, 101] on div "Spacing" at bounding box center [60, 97] width 110 height 15
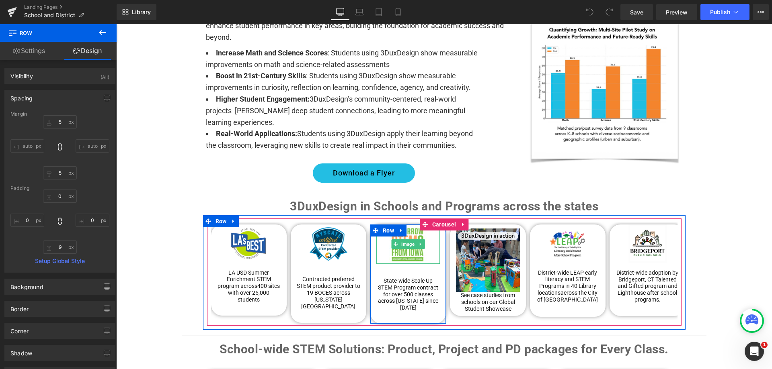
click at [376, 244] on div at bounding box center [408, 244] width 64 height 39
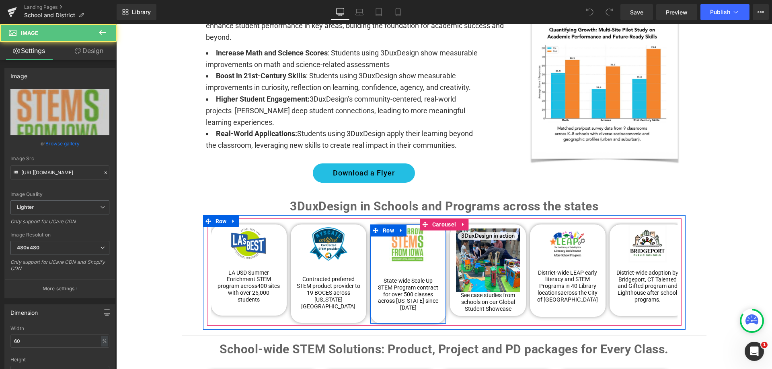
click at [372, 251] on div "Image State-wide Scale Up STEM Program contract for over 500 classes across Iow…" at bounding box center [408, 272] width 76 height 94
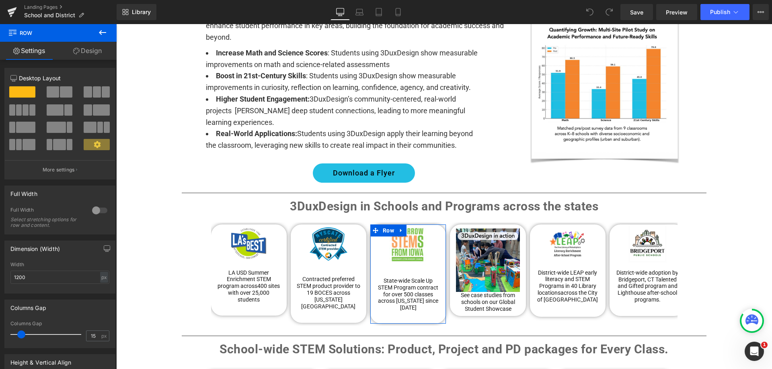
click at [88, 52] on link "Design" at bounding box center [87, 51] width 58 height 18
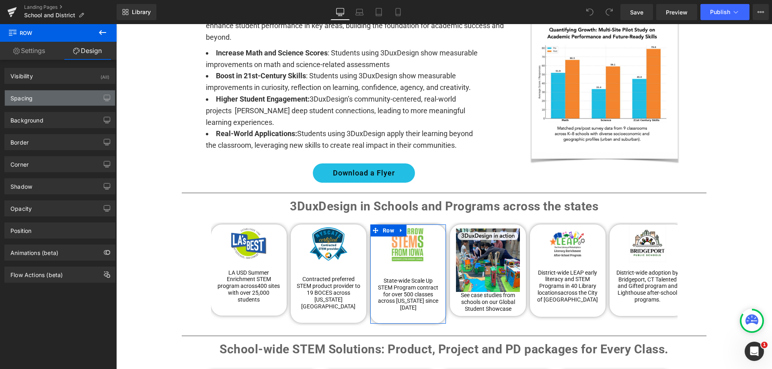
click at [43, 104] on div "Spacing" at bounding box center [60, 97] width 110 height 15
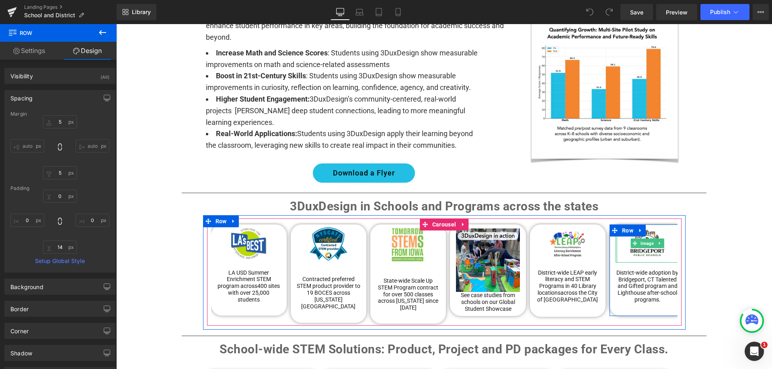
click at [616, 246] on div at bounding box center [617, 244] width 2 height 38
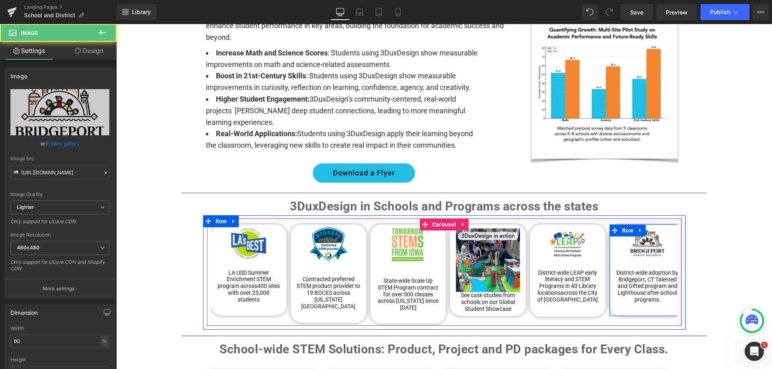
click at [611, 252] on div "Image District-wide adoption by Bridgeport, CT Talented and Gifted program and …" at bounding box center [647, 268] width 76 height 86
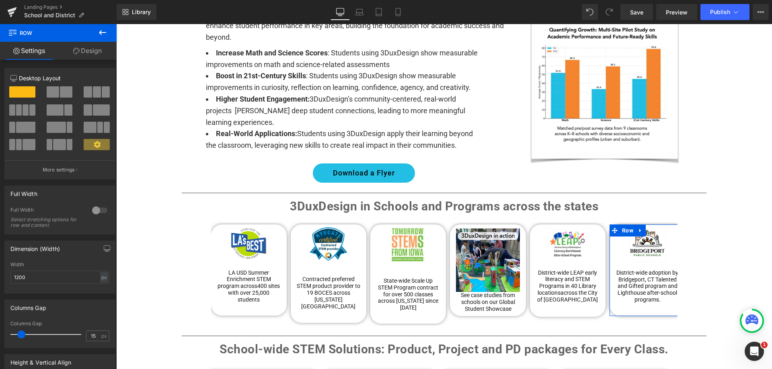
click at [94, 47] on link "Design" at bounding box center [87, 51] width 58 height 18
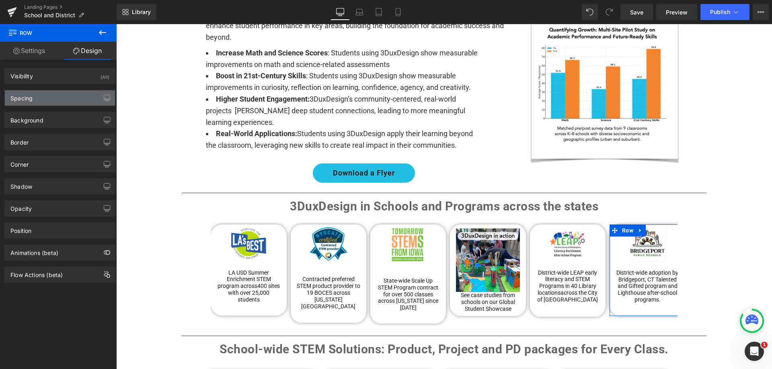
click at [47, 102] on div "Spacing" at bounding box center [60, 97] width 110 height 15
